Goal: Task Accomplishment & Management: Use online tool/utility

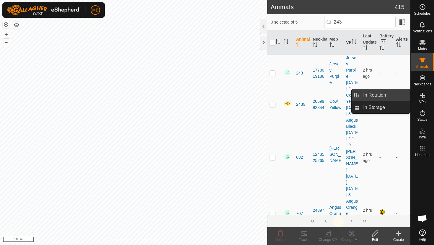
click at [386, 95] on link "In Rotation" at bounding box center [384, 95] width 50 height 12
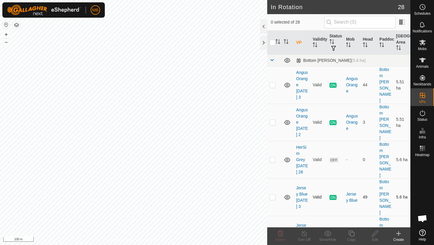
click at [274, 195] on p-checkbox at bounding box center [272, 197] width 6 height 5
checkbox input "true"
click at [353, 233] on icon at bounding box center [351, 233] width 7 height 7
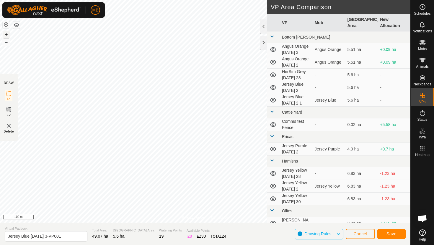
click at [8, 34] on button "+" at bounding box center [6, 34] width 7 height 7
click at [8, 32] on button "+" at bounding box center [6, 34] width 7 height 7
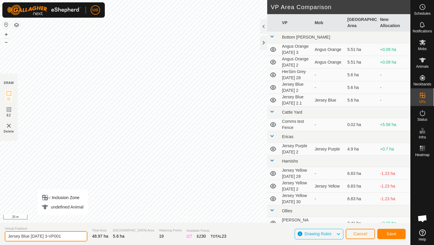
click at [67, 239] on input "Jersey Blue [DATE] 3-VP001" at bounding box center [46, 237] width 83 height 10
type input "Jersey Blue [DATE] 3.1"
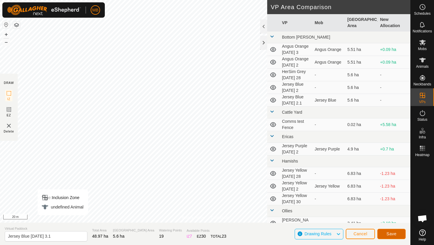
click at [392, 233] on span "Save" at bounding box center [391, 234] width 10 height 5
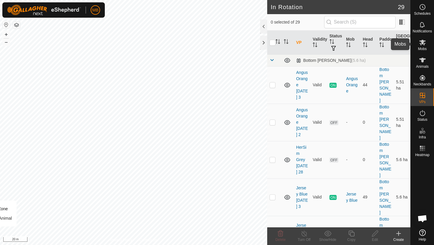
click at [422, 43] on icon at bounding box center [422, 43] width 6 height 6
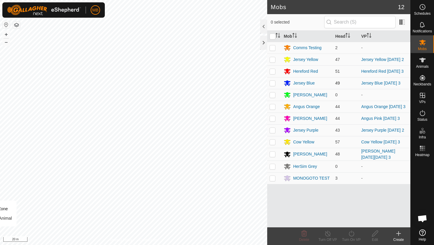
click at [275, 81] on p-checkbox at bounding box center [272, 83] width 6 height 5
checkbox input "true"
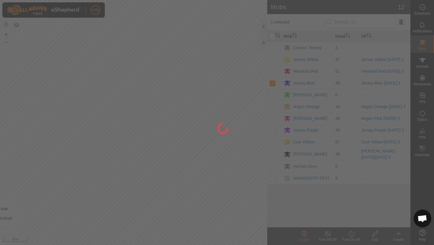
click at [351, 233] on div at bounding box center [217, 122] width 434 height 245
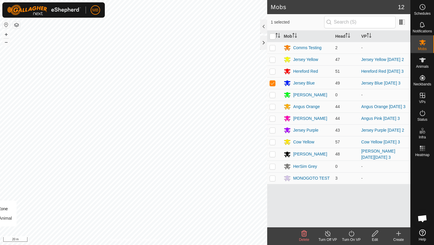
click at [351, 233] on icon at bounding box center [351, 233] width 7 height 7
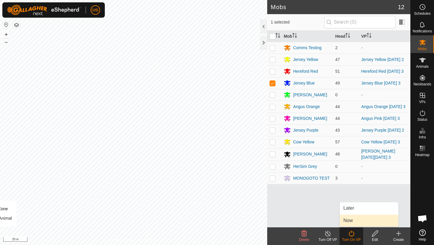
click at [353, 223] on link "Now" at bounding box center [369, 221] width 58 height 12
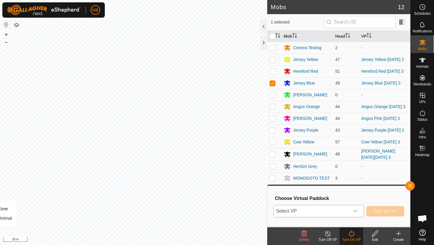
click at [356, 213] on icon "dropdown trigger" at bounding box center [355, 211] width 5 height 5
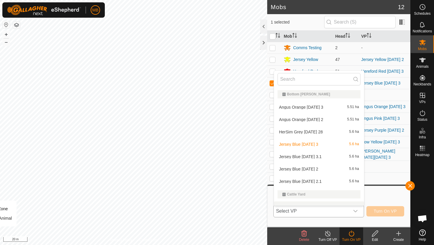
scroll to position [8, 0]
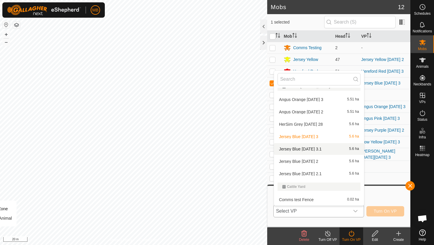
click at [321, 149] on li "Jersey Blue [DATE] 3.1 5.6 ha" at bounding box center [319, 149] width 90 height 12
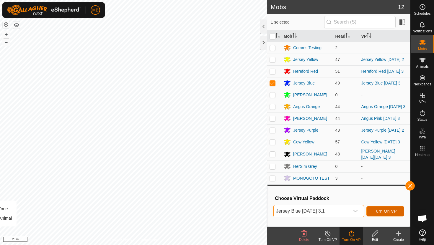
click at [381, 211] on span "Turn On VP" at bounding box center [385, 211] width 23 height 5
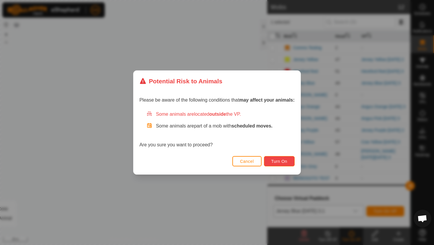
click at [287, 162] on span "Turn On" at bounding box center [279, 161] width 16 height 5
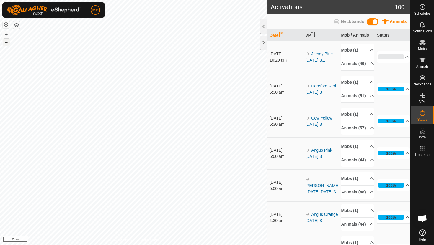
click at [5, 41] on button "–" at bounding box center [6, 42] width 7 height 7
click at [6, 41] on button "–" at bounding box center [6, 42] width 7 height 7
